Goal: Task Accomplishment & Management: Use online tool/utility

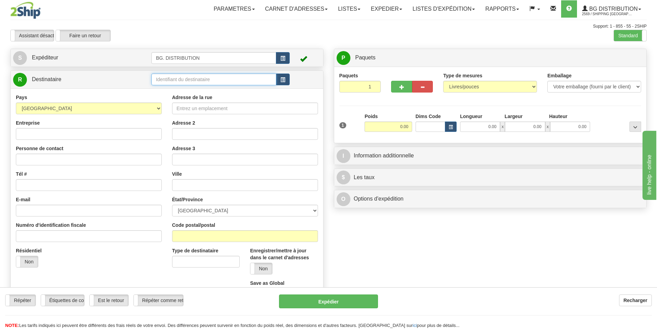
click at [211, 83] on input "text" at bounding box center [213, 79] width 125 height 12
click button "Supprimer" at bounding box center [0, 0] width 0 height 0
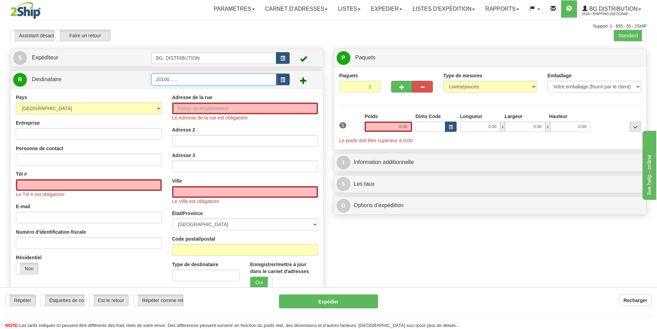
click at [182, 78] on input "20100......" at bounding box center [213, 79] width 125 height 12
click button "Supprimer" at bounding box center [0, 0] width 0 height 0
click at [182, 78] on input "20100....." at bounding box center [213, 79] width 125 height 12
type input "20100...."
click button "Supprimer" at bounding box center [0, 0] width 0 height 0
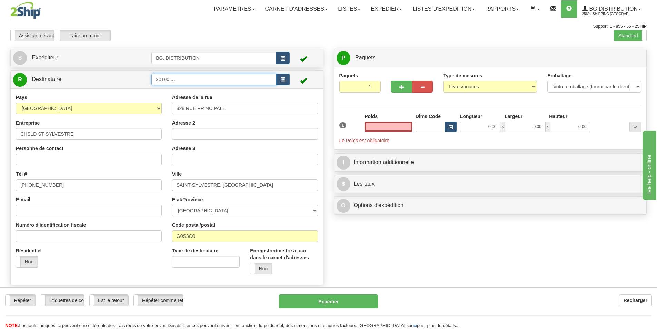
type input "0.00"
click at [177, 81] on input "20100...." at bounding box center [213, 79] width 125 height 12
type input "20100..."
click button "Supprimer" at bounding box center [0, 0] width 0 height 0
type input "0.00"
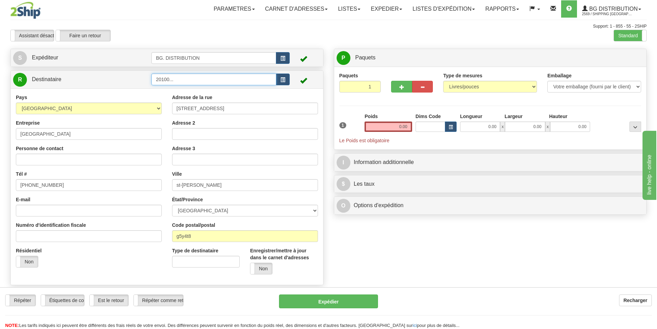
click at [177, 81] on input "20100..." at bounding box center [213, 79] width 125 height 12
type input "20100.."
click button "Supprimer" at bounding box center [0, 0] width 0 height 0
type input "0.00"
click at [177, 81] on input "20100.." at bounding box center [213, 79] width 125 height 12
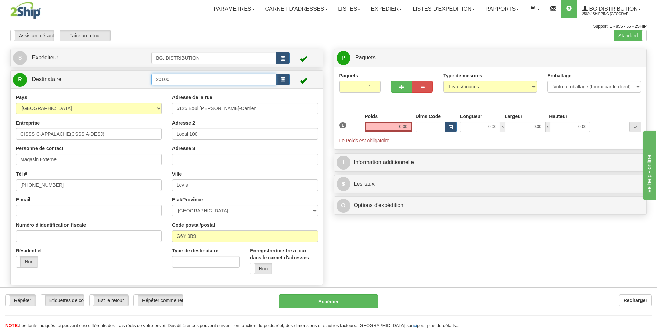
type input "20100."
click button "Supprimer" at bounding box center [0, 0] width 0 height 0
type input "0.00"
click at [182, 76] on input "20100." at bounding box center [213, 79] width 125 height 12
type input "20100...."
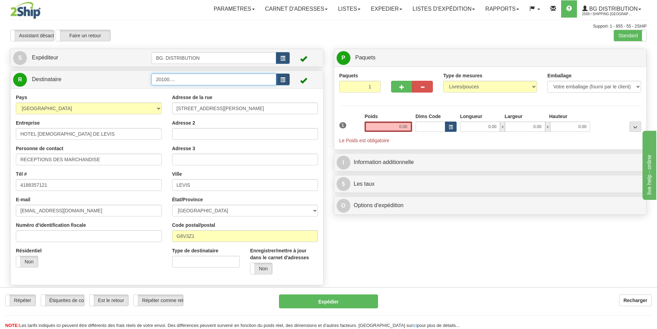
click button "Supprimer" at bounding box center [0, 0] width 0 height 0
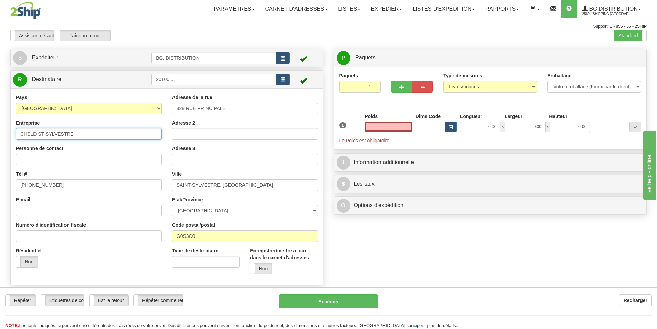
type input "0.00"
drag, startPoint x: 80, startPoint y: 132, endPoint x: 0, endPoint y: 128, distance: 79.8
click at [0, 133] on div "Toggle navigation Parametres Préférences d'expédition Préférences des champs Ne…" at bounding box center [328, 164] width 657 height 329
type input "m"
type input "MDA ST-ETIENNE- DE-[PERSON_NAME]"
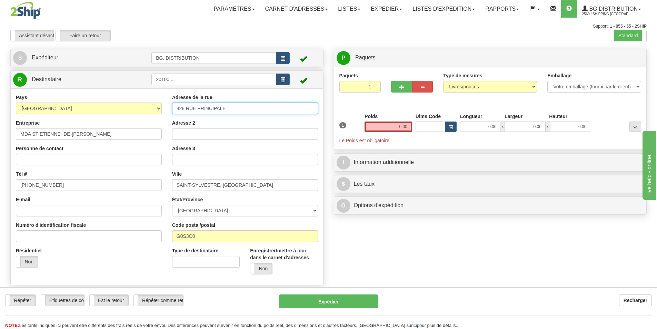
drag, startPoint x: 230, startPoint y: 107, endPoint x: 143, endPoint y: 111, distance: 87.0
click at [143, 111] on div "Pays [GEOGRAPHIC_DATA] [GEOGRAPHIC_DATA] [GEOGRAPHIC_DATA] [GEOGRAPHIC_DATA] [U…" at bounding box center [167, 187] width 312 height 186
type input "540 [PERSON_NAME]"
click at [236, 183] on input "SAINT-SYLVESTRE, [GEOGRAPHIC_DATA]" at bounding box center [245, 185] width 146 height 12
drag, startPoint x: 92, startPoint y: 133, endPoint x: 32, endPoint y: 133, distance: 60.0
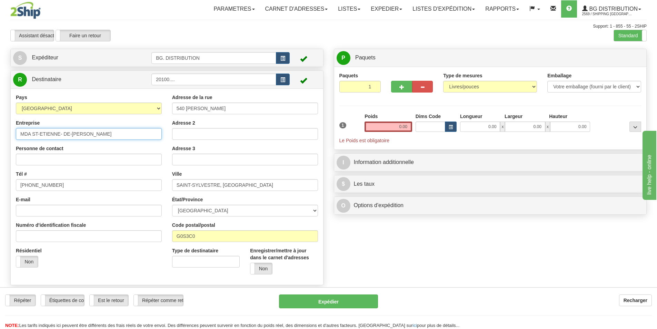
click at [32, 133] on input "MDA ST-ETIENNE- DE-[PERSON_NAME]" at bounding box center [89, 134] width 146 height 12
click at [198, 185] on input "SAINT-SYLVESTRE, [GEOGRAPHIC_DATA]" at bounding box center [245, 185] width 146 height 12
paste input "ST-ETIENNE- DE-[PERSON_NAME]"
drag, startPoint x: 206, startPoint y: 185, endPoint x: 171, endPoint y: 186, distance: 34.2
click at [171, 186] on div "Adresse de la rue 540 [PERSON_NAME] Adresse 2 Adresse 3 Ville [GEOGRAPHIC_DATA]…" at bounding box center [245, 187] width 156 height 186
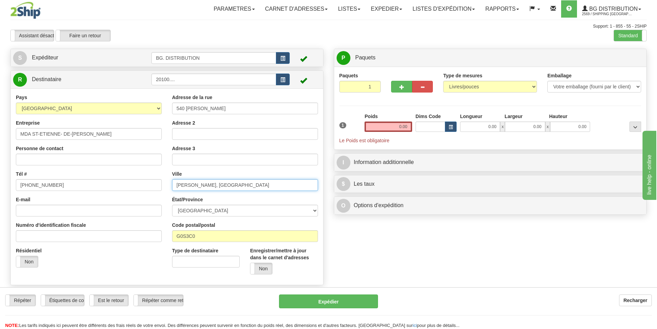
drag, startPoint x: 269, startPoint y: 182, endPoint x: 227, endPoint y: 189, distance: 41.9
click at [227, 189] on input "[PERSON_NAME], [GEOGRAPHIC_DATA]" at bounding box center [245, 185] width 146 height 12
click at [176, 185] on input "[PERSON_NAME]" at bounding box center [245, 185] width 146 height 12
type input "ST-ETIENNE- DE-[PERSON_NAME]"
click at [200, 238] on input "G0S3C0" at bounding box center [245, 236] width 146 height 12
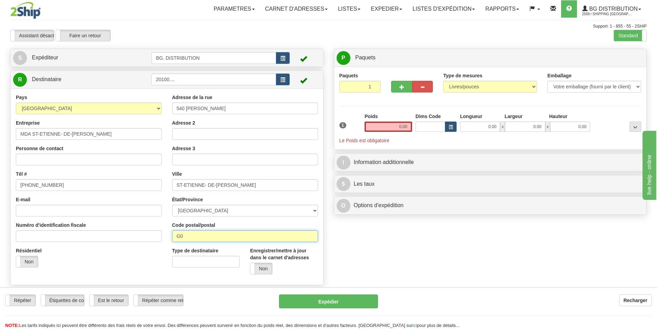
type input "G"
type input "G6J0L3"
click at [397, 126] on input "0.00" at bounding box center [389, 126] width 48 height 10
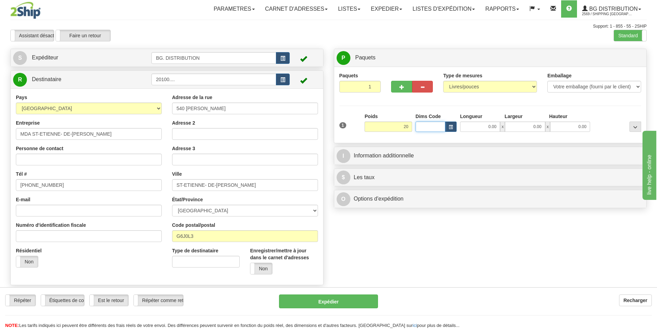
type input "20.00"
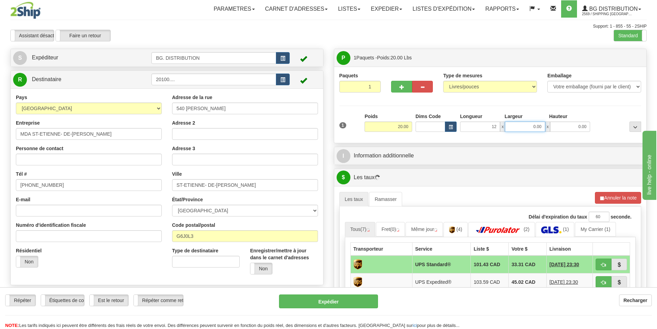
type input "12.00"
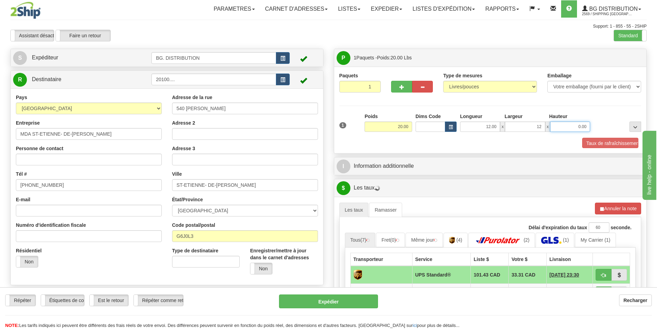
type input "12.00"
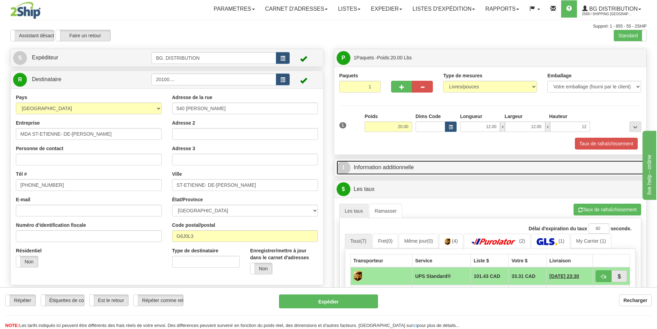
type input "12.00"
click at [373, 171] on link "I Information additionnelle" at bounding box center [491, 167] width 308 height 14
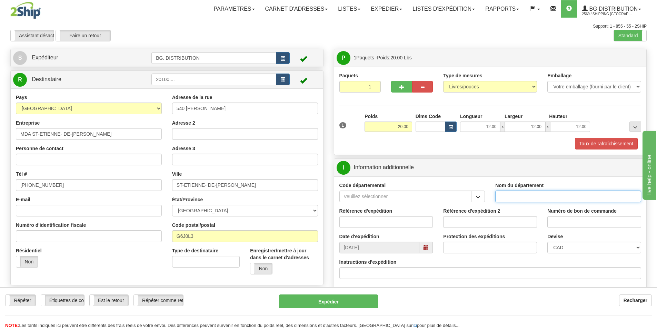
drag, startPoint x: 501, startPoint y: 196, endPoint x: 511, endPoint y: 199, distance: 10.6
click at [511, 199] on input "Nom du département" at bounding box center [568, 196] width 146 height 12
type input "."
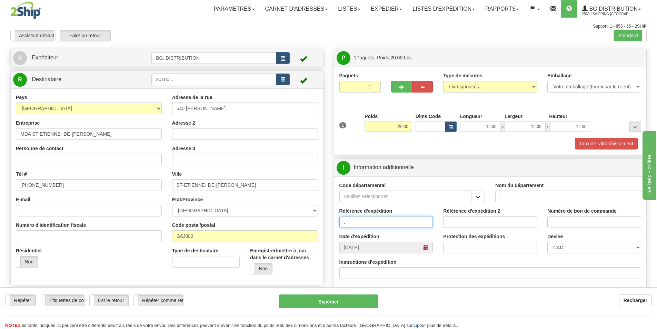
type input "."
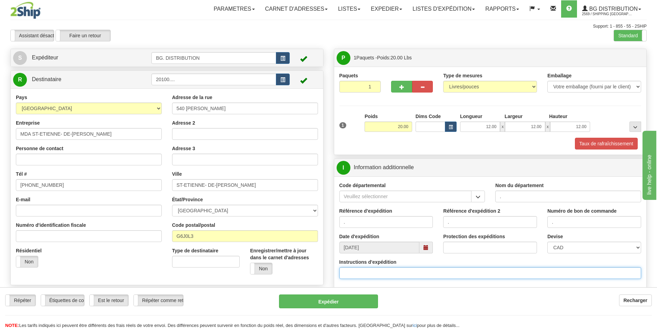
click at [398, 273] on input "Instructions d'expédition" at bounding box center [490, 273] width 302 height 12
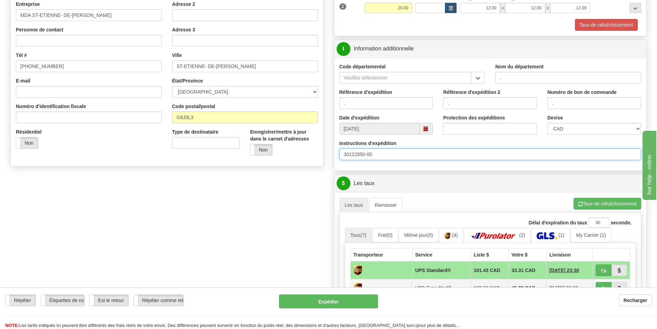
scroll to position [172, 0]
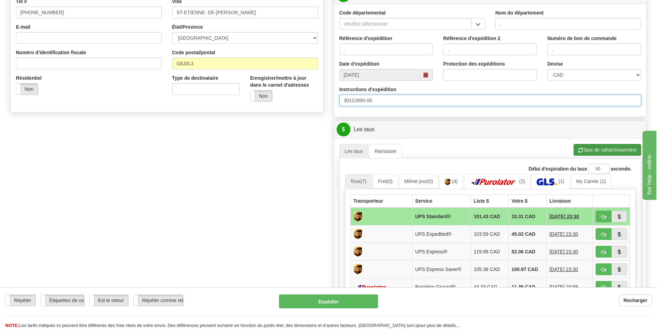
type input "30122850-00"
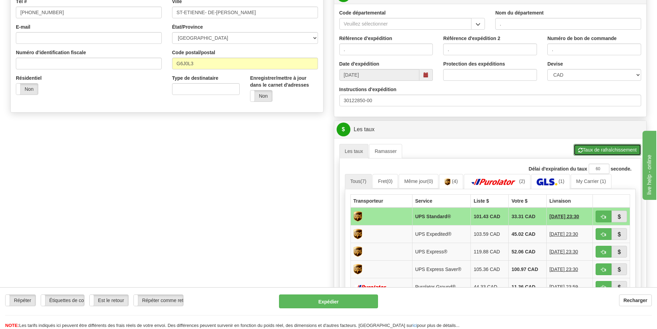
click at [598, 149] on button "Taux de rafraîchissement" at bounding box center [608, 150] width 68 height 12
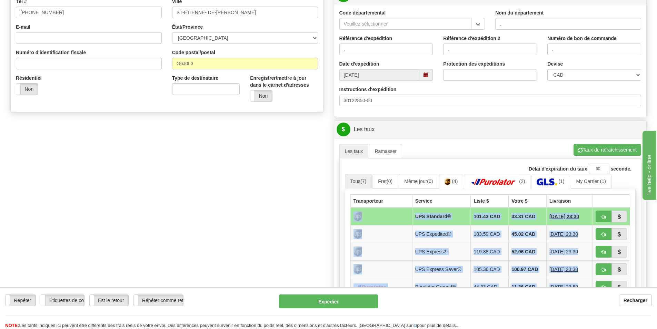
drag, startPoint x: 555, startPoint y: 233, endPoint x: 282, endPoint y: 226, distance: 273.3
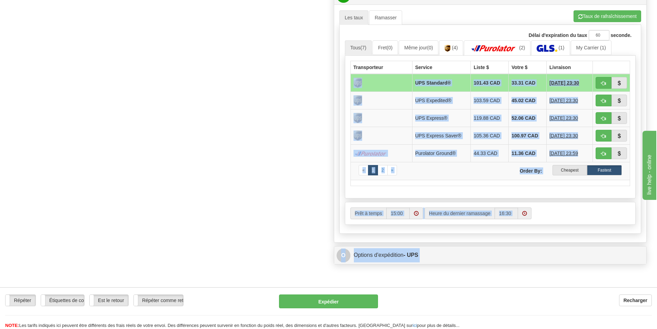
scroll to position [310, 0]
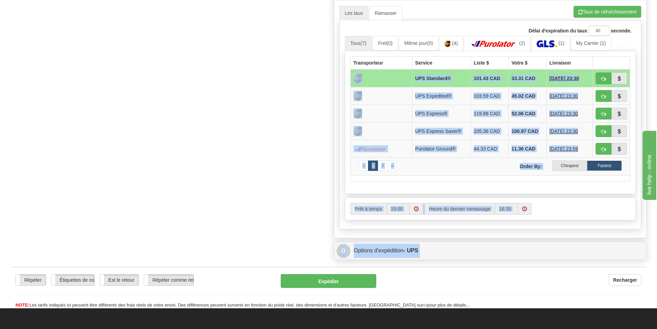
click at [278, 186] on div "Créer une étiquette pour le retour Créer un ramassage sans étiquette S Expédite…" at bounding box center [328, 0] width 647 height 525
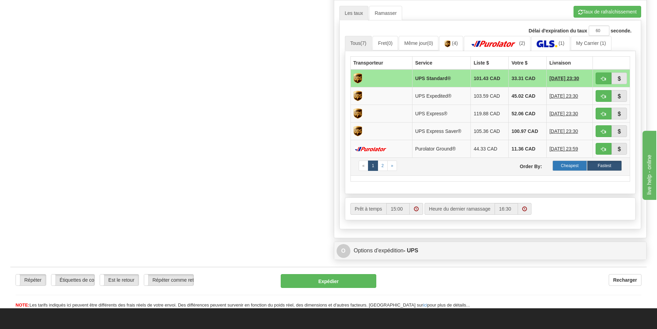
click at [578, 168] on label "Cheapest" at bounding box center [570, 165] width 35 height 10
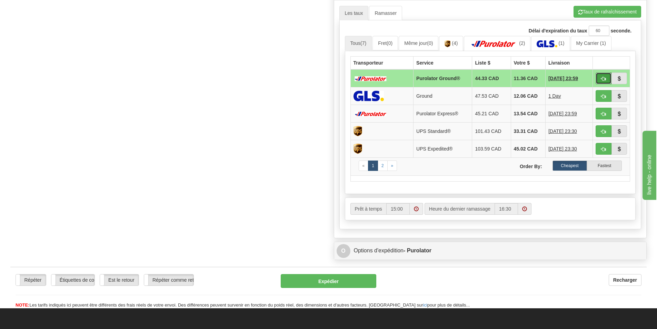
click at [604, 75] on button "button" at bounding box center [604, 78] width 16 height 12
type input "260"
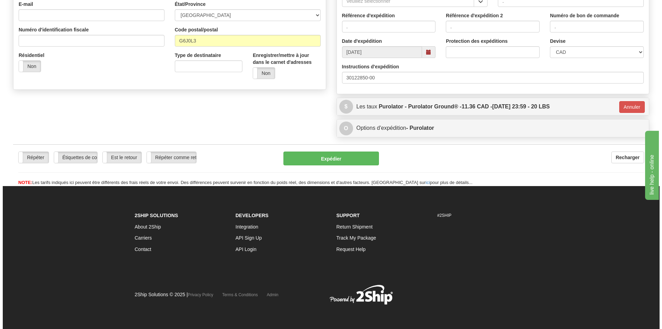
scroll to position [196, 0]
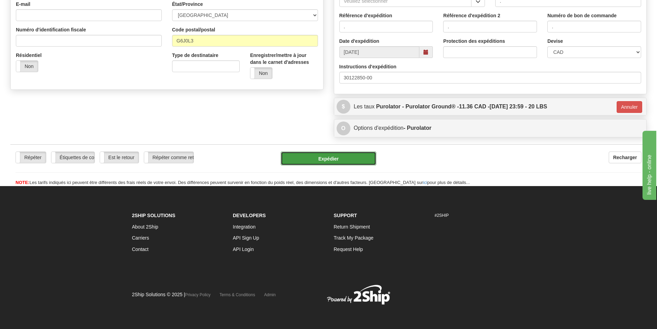
click at [325, 159] on button "Expédier" at bounding box center [329, 158] width 96 height 14
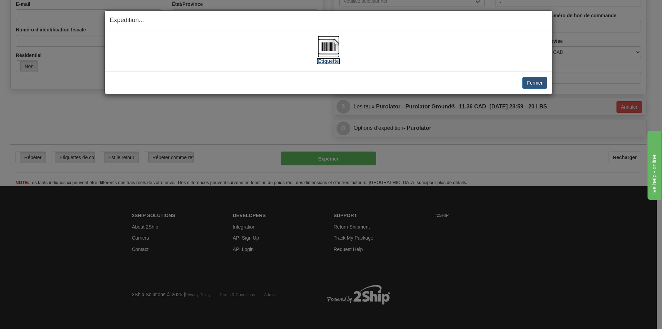
click at [321, 45] on img at bounding box center [329, 47] width 22 height 22
click at [531, 83] on button "Fermer" at bounding box center [535, 83] width 24 height 12
click at [540, 85] on button "Fermer" at bounding box center [535, 83] width 24 height 12
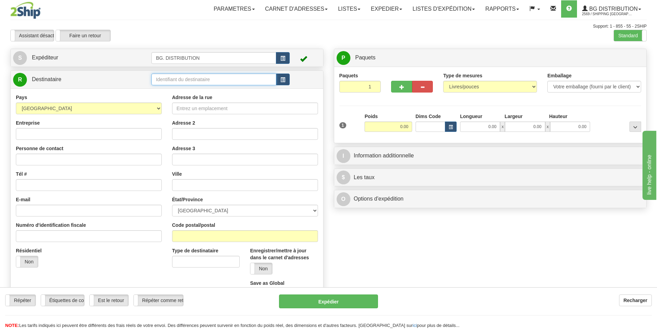
click at [169, 77] on input "text" at bounding box center [213, 79] width 125 height 12
type input "20158"
click button "Supprimer" at bounding box center [0, 0] width 0 height 0
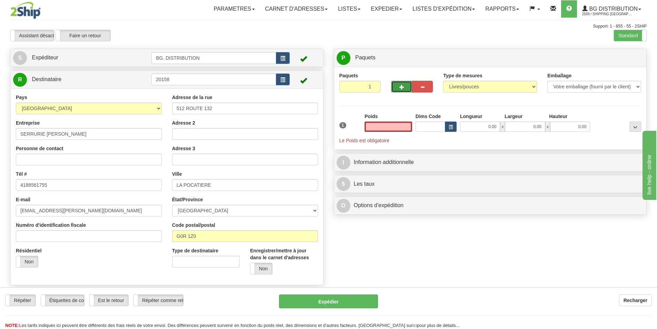
type input "0.00"
click at [400, 90] on button "button" at bounding box center [401, 87] width 21 height 12
type input "2"
click at [639, 58] on span "Niveau du package" at bounding box center [623, 58] width 36 height 5
radio input "true"
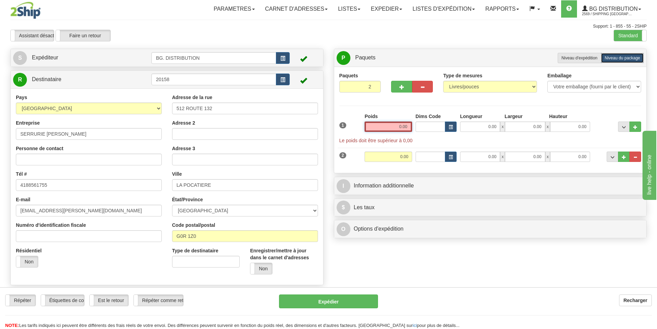
click at [399, 128] on input "0.00" at bounding box center [389, 126] width 48 height 10
drag, startPoint x: 399, startPoint y: 128, endPoint x: 412, endPoint y: 126, distance: 13.3
click at [412, 126] on div "Poids" at bounding box center [388, 125] width 51 height 24
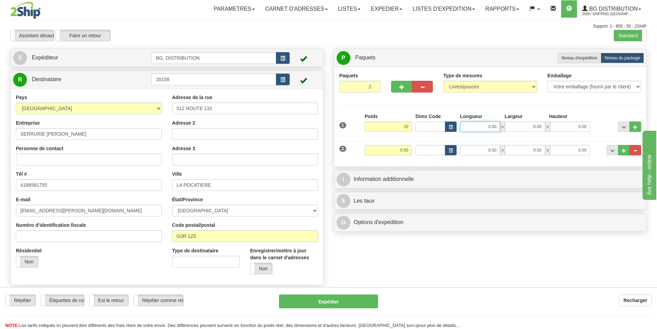
type input "20.00"
click at [482, 124] on input "0.00" at bounding box center [480, 126] width 40 height 10
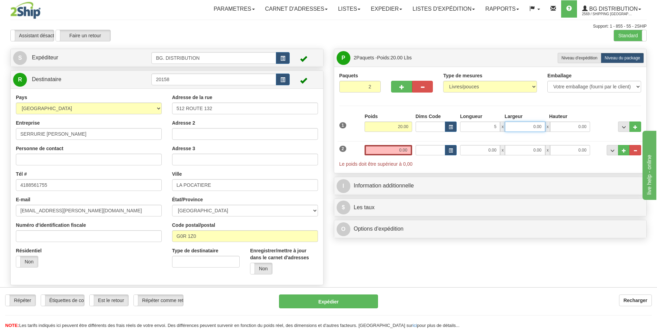
type input "5.00"
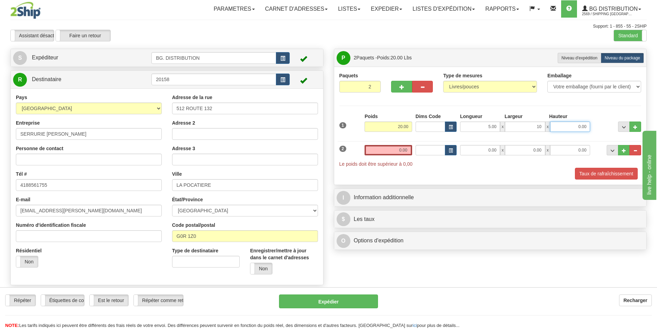
type input "10.00"
type input "39.00"
click at [485, 148] on input "0.00" at bounding box center [480, 150] width 40 height 10
type input "12.00"
drag, startPoint x: 390, startPoint y: 151, endPoint x: 410, endPoint y: 151, distance: 20.4
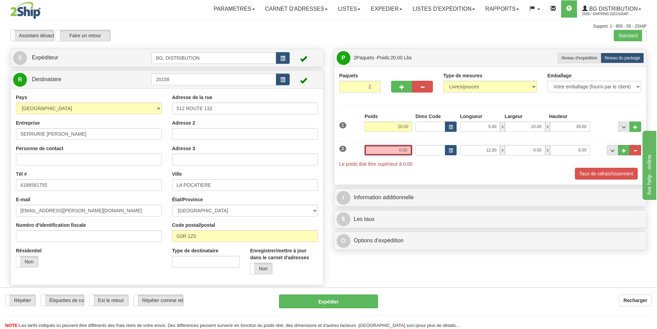
click at [410, 151] on input "0.00" at bounding box center [389, 150] width 48 height 10
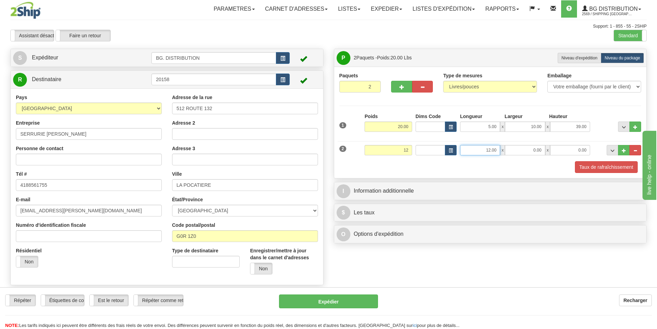
type input "12.00"
click at [480, 151] on input "12.00" at bounding box center [480, 150] width 40 height 10
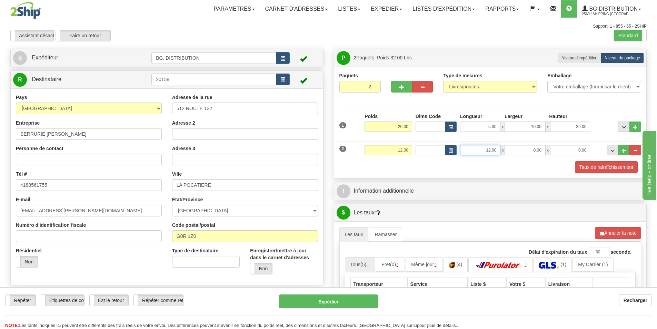
drag, startPoint x: 480, startPoint y: 151, endPoint x: 491, endPoint y: 145, distance: 13.6
click at [491, 145] on input "12.00" at bounding box center [480, 150] width 40 height 10
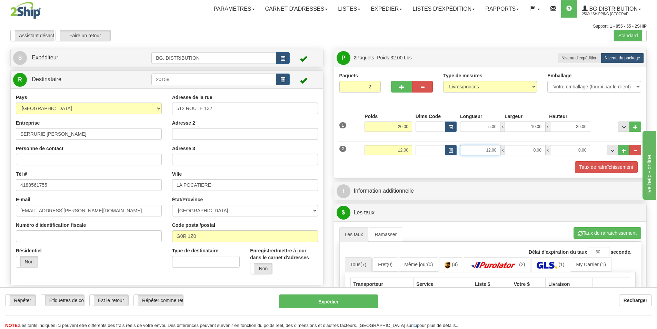
drag, startPoint x: 500, startPoint y: 151, endPoint x: 496, endPoint y: 152, distance: 4.0
click at [500, 151] on input "12.00" at bounding box center [480, 150] width 40 height 10
drag, startPoint x: 496, startPoint y: 152, endPoint x: 452, endPoint y: 154, distance: 43.5
click at [474, 159] on div "2 Poids 12.00 Dims Code Longueur Largeur x x" at bounding box center [491, 149] width 306 height 23
type input "13.00"
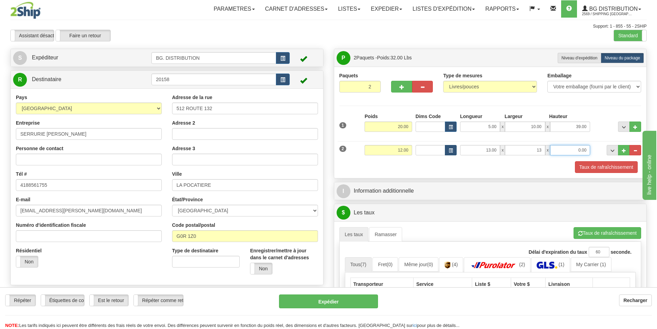
type input "13.00"
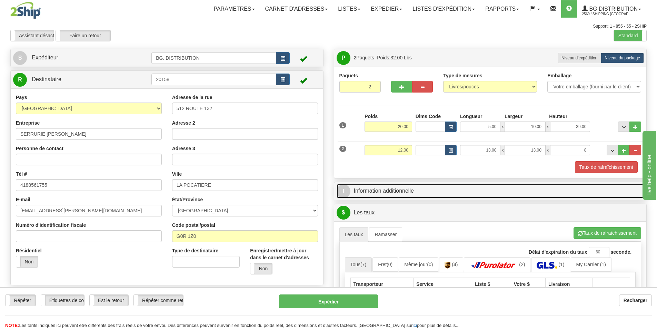
type input "8.00"
click at [453, 193] on link "I Information additionnelle" at bounding box center [491, 191] width 308 height 14
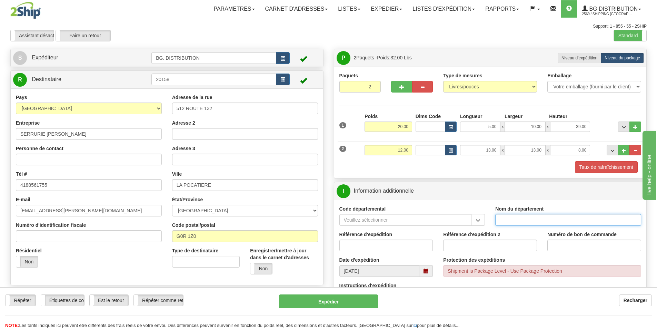
click at [503, 215] on input "Nom du département" at bounding box center [568, 220] width 146 height 12
type input "."
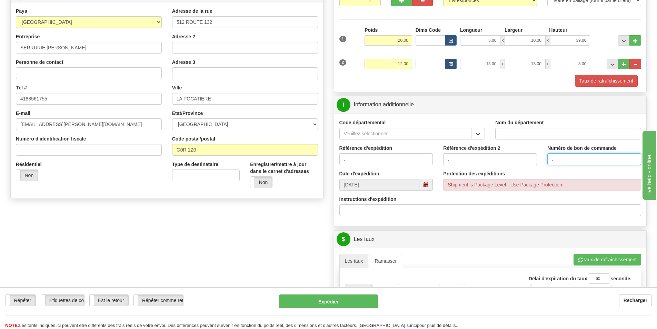
scroll to position [103, 0]
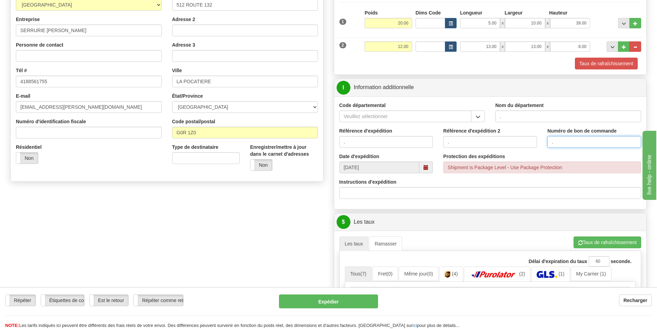
type input "."
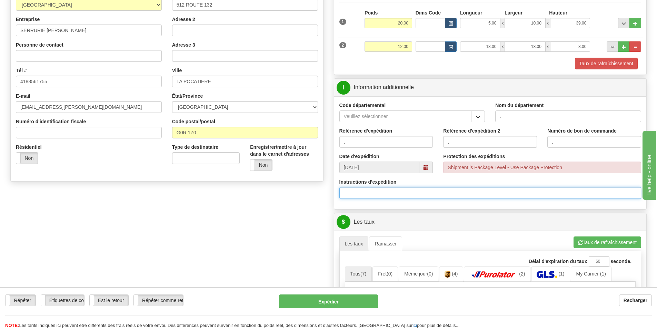
click at [411, 190] on input "Instructions d'expédition" at bounding box center [490, 193] width 302 height 12
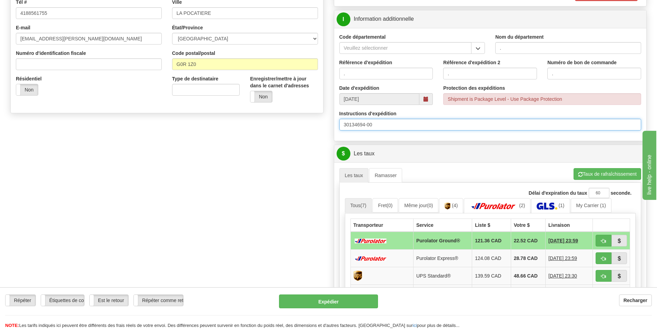
scroll to position [241, 0]
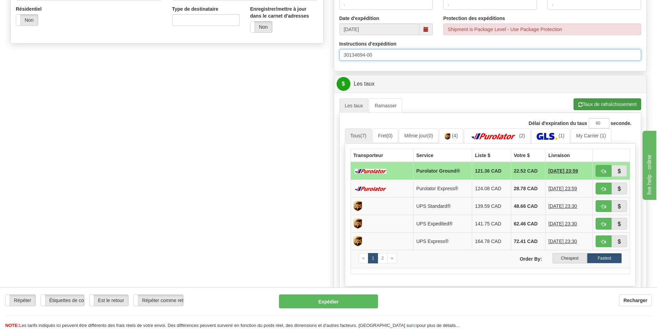
type input "30134694-00"
click at [620, 104] on button "Taux de rafraîchissement" at bounding box center [608, 104] width 68 height 12
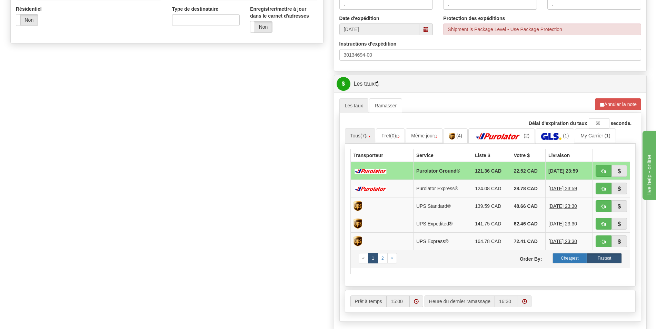
click at [566, 253] on label "Cheapest" at bounding box center [570, 258] width 35 height 10
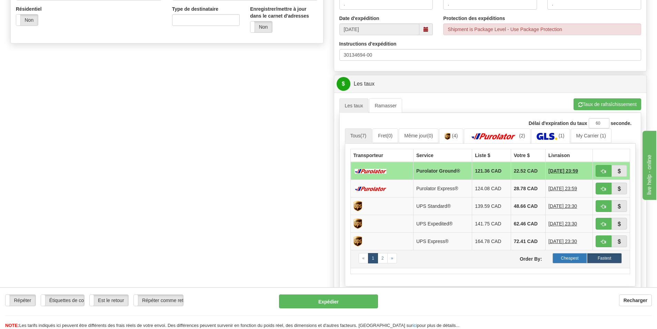
click at [576, 258] on label "Cheapest" at bounding box center [570, 258] width 35 height 10
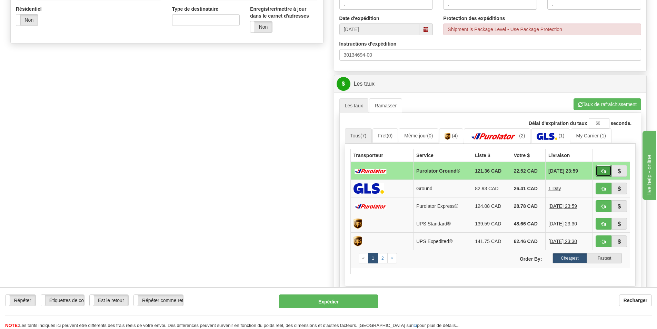
click at [601, 169] on span "button" at bounding box center [603, 171] width 5 height 4
type input "260"
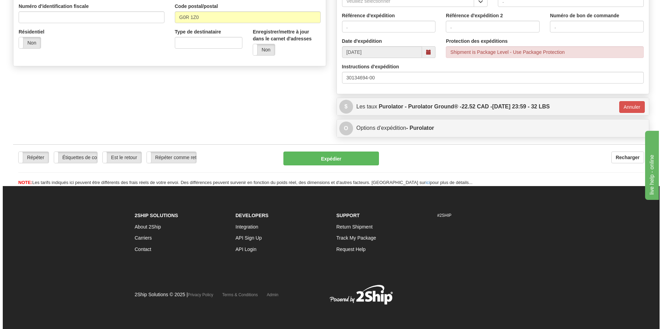
scroll to position [219, 0]
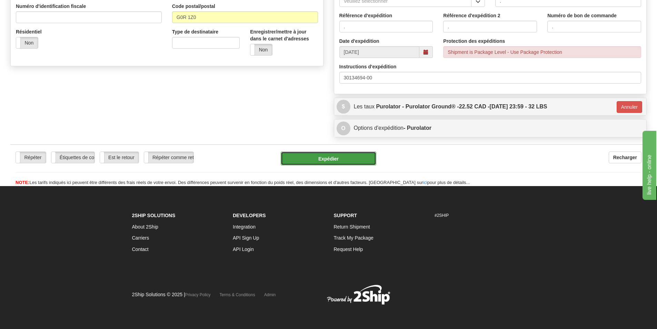
click at [366, 157] on button "Expédier" at bounding box center [329, 158] width 96 height 14
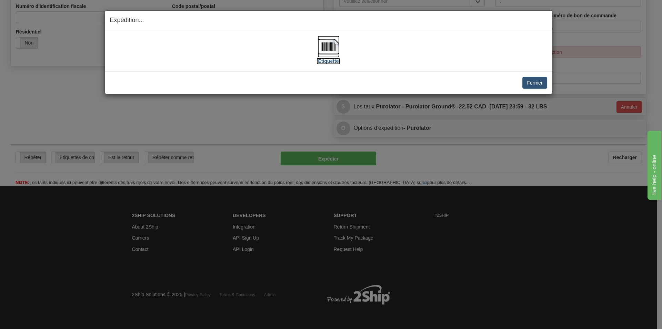
click at [319, 50] on img at bounding box center [329, 47] width 22 height 22
